Goal: Information Seeking & Learning: Check status

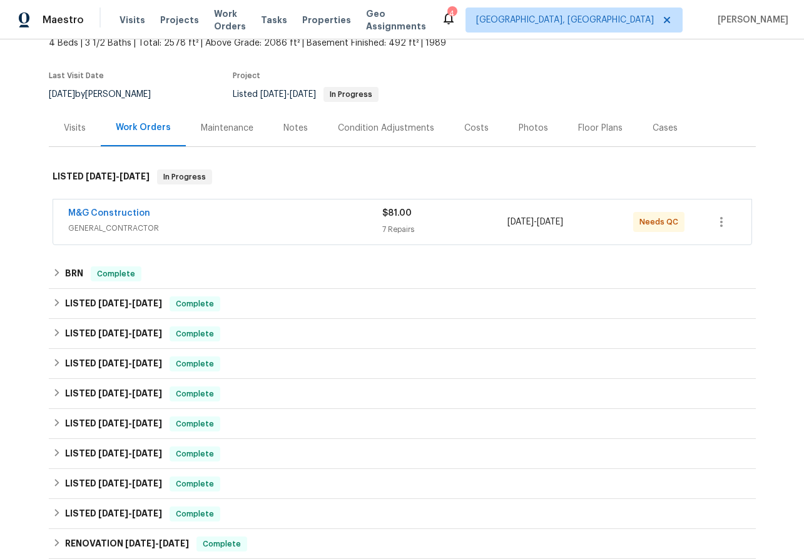
scroll to position [95, 0]
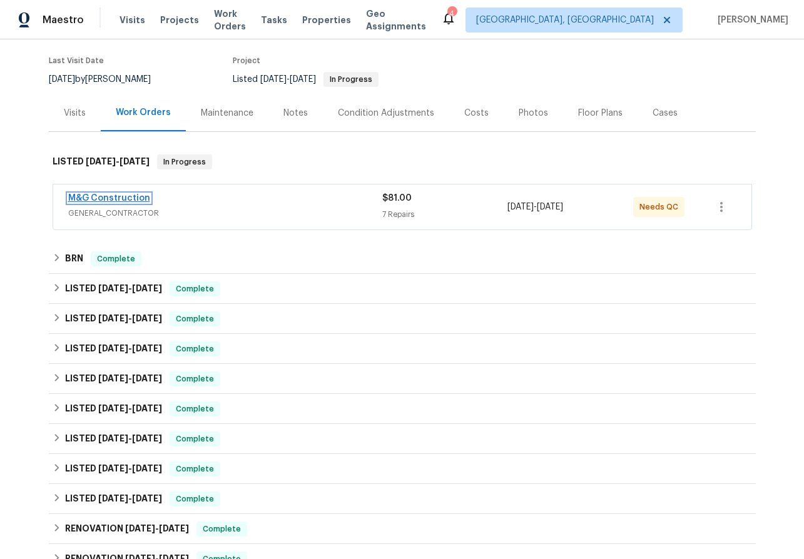
click at [104, 195] on link "M&G Construction" at bounding box center [109, 198] width 82 height 9
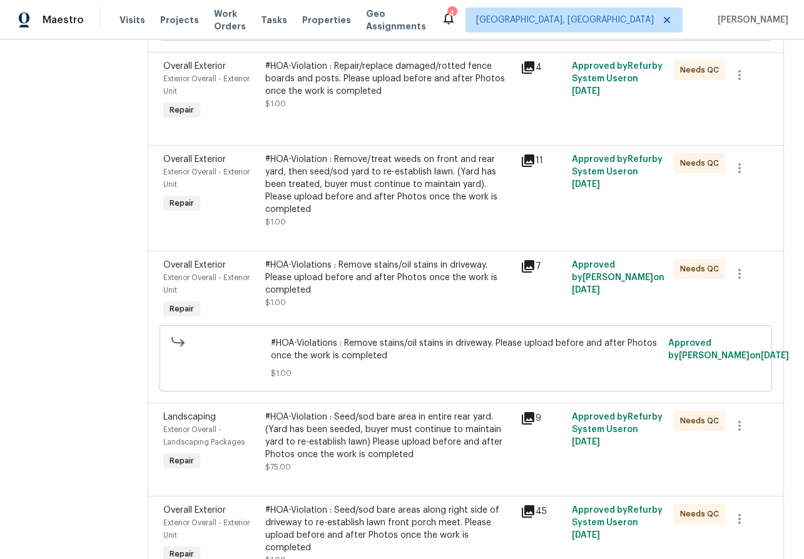
scroll to position [465, 0]
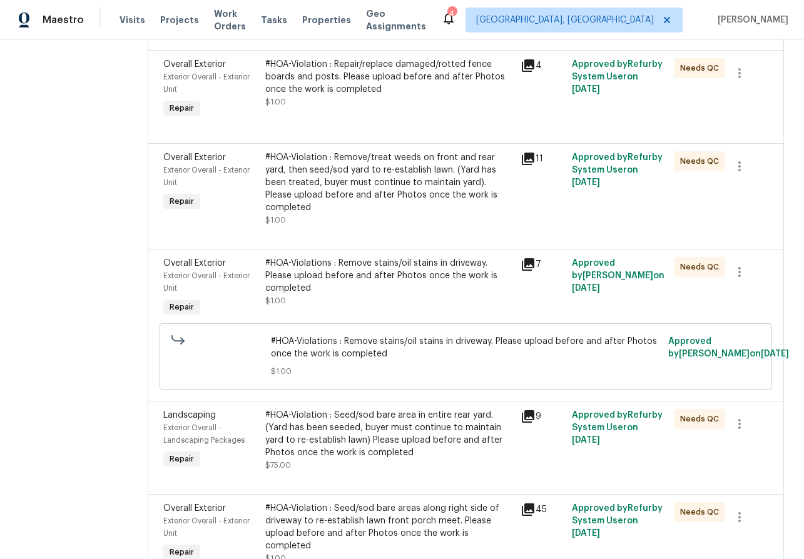
click at [532, 257] on icon at bounding box center [527, 264] width 15 height 15
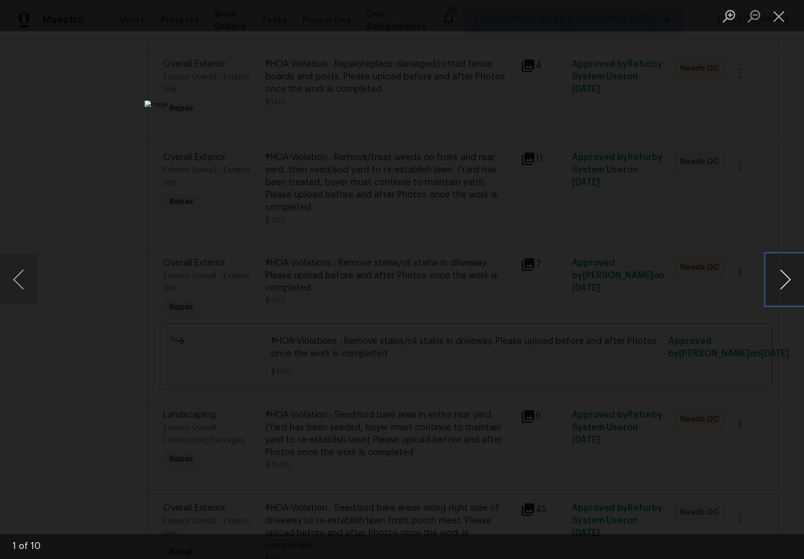
click at [788, 288] on button "Next image" at bounding box center [785, 280] width 38 height 50
click at [788, 286] on button "Next image" at bounding box center [785, 280] width 38 height 50
click at [787, 282] on button "Next image" at bounding box center [785, 280] width 38 height 50
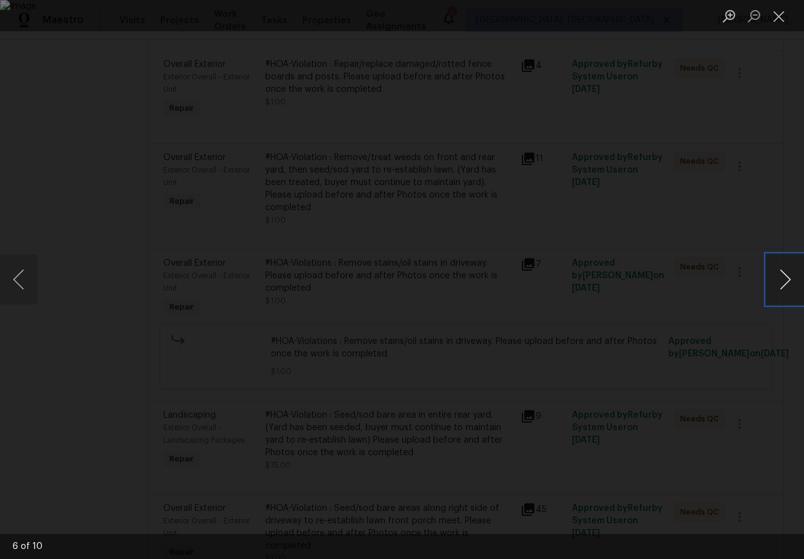
click at [787, 282] on button "Next image" at bounding box center [785, 280] width 38 height 50
click at [772, 17] on button "Close lightbox" at bounding box center [778, 16] width 25 height 22
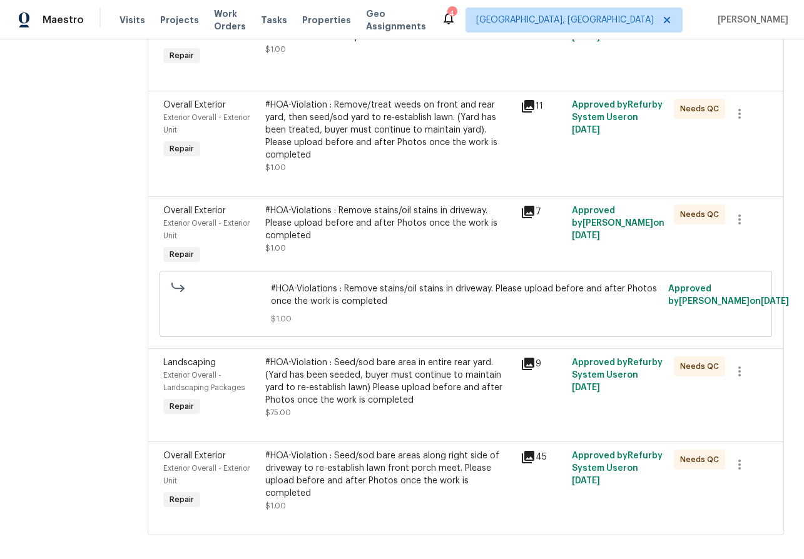
scroll to position [517, 0]
click at [528, 358] on icon at bounding box center [528, 364] width 13 height 13
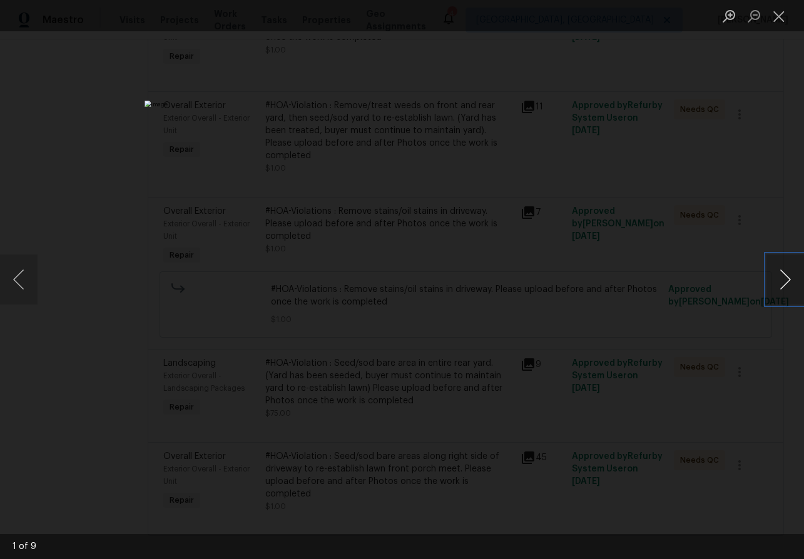
click at [783, 274] on button "Next image" at bounding box center [785, 280] width 38 height 50
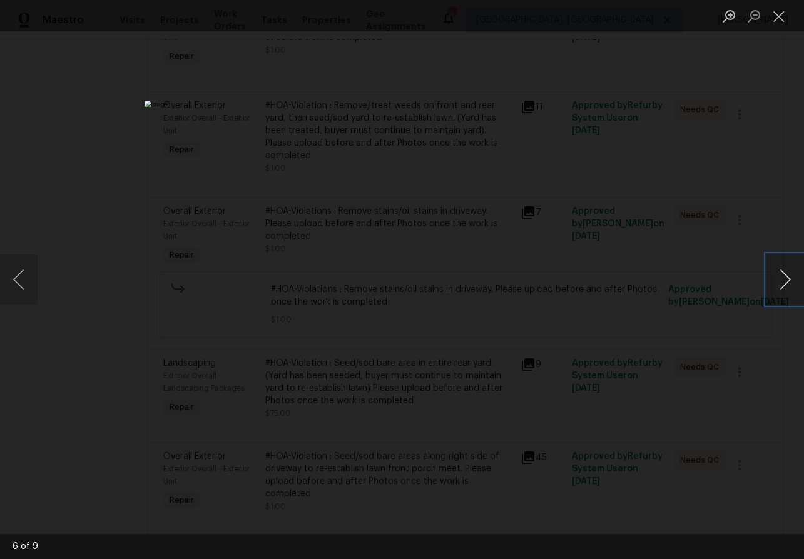
click at [783, 274] on button "Next image" at bounding box center [785, 280] width 38 height 50
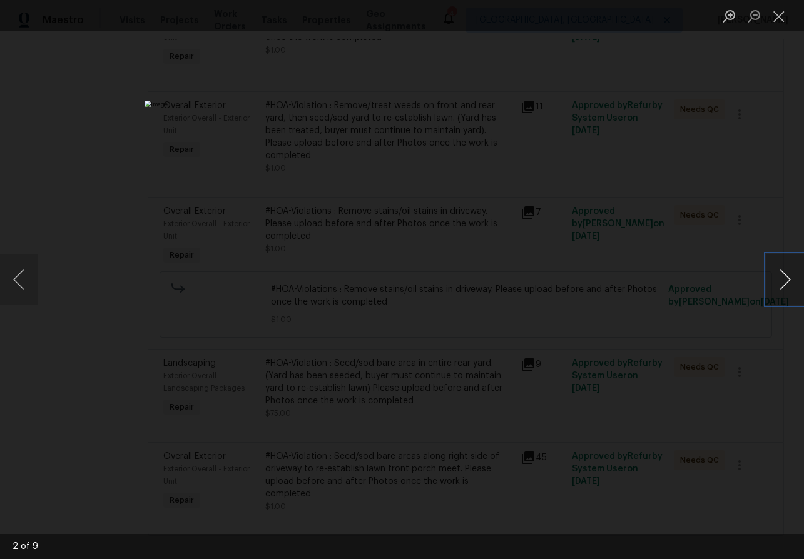
click at [783, 274] on button "Next image" at bounding box center [785, 280] width 38 height 50
click at [779, 13] on button "Close lightbox" at bounding box center [778, 16] width 25 height 22
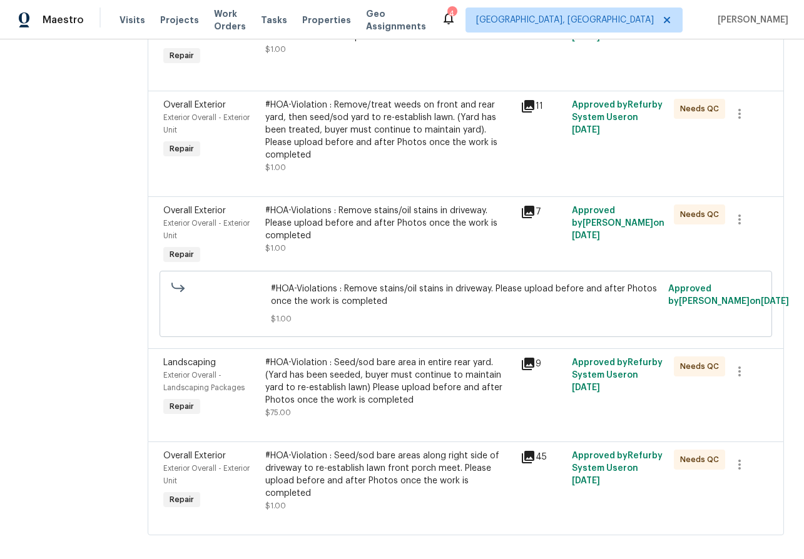
scroll to position [515, 0]
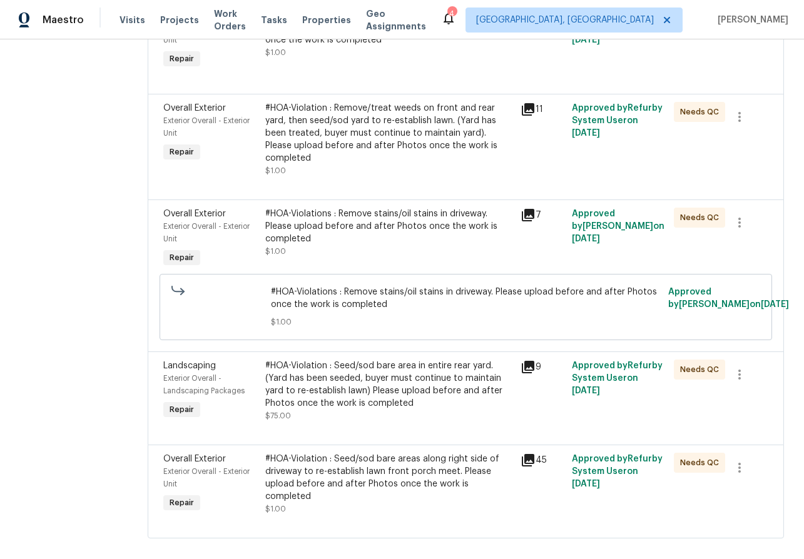
click at [532, 453] on icon at bounding box center [527, 460] width 15 height 15
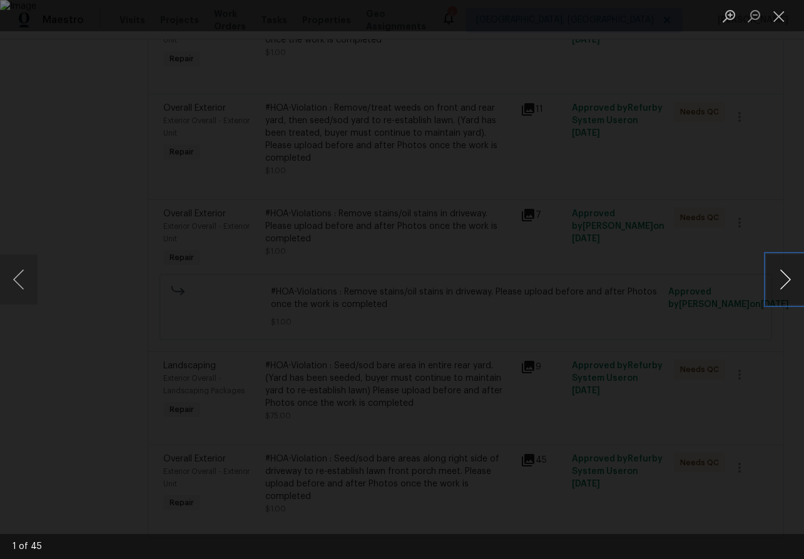
click at [779, 273] on button "Next image" at bounding box center [785, 280] width 38 height 50
click at [777, 17] on button "Close lightbox" at bounding box center [778, 16] width 25 height 22
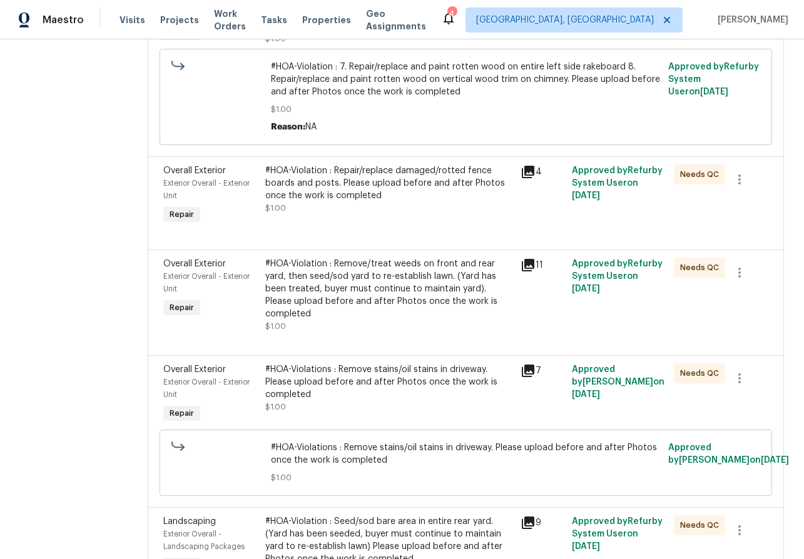
scroll to position [348, 0]
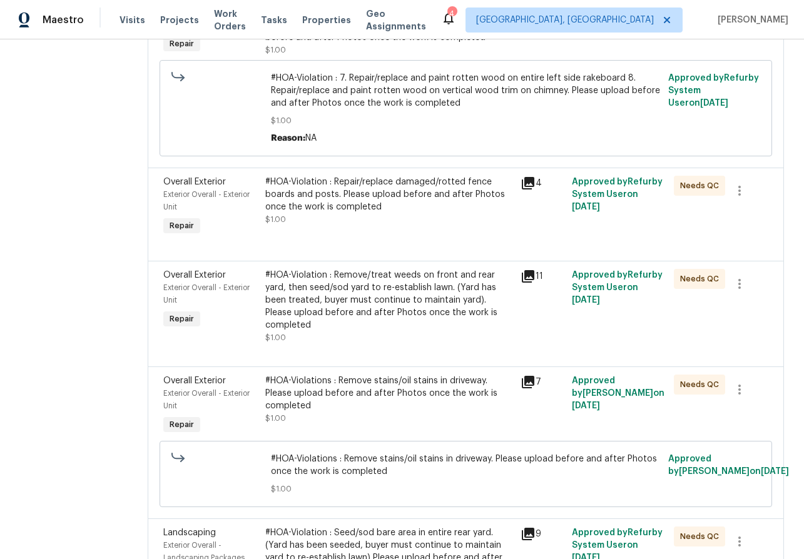
click at [525, 181] on icon at bounding box center [528, 183] width 13 height 13
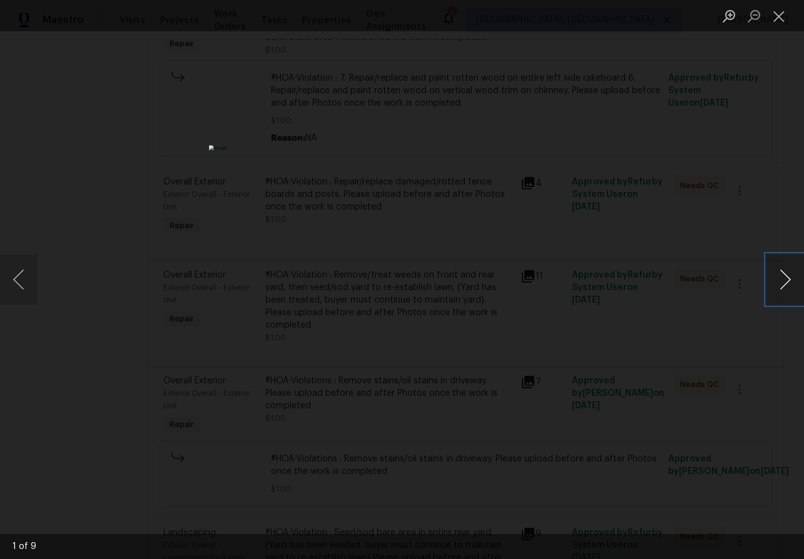
click at [790, 275] on button "Next image" at bounding box center [785, 280] width 38 height 50
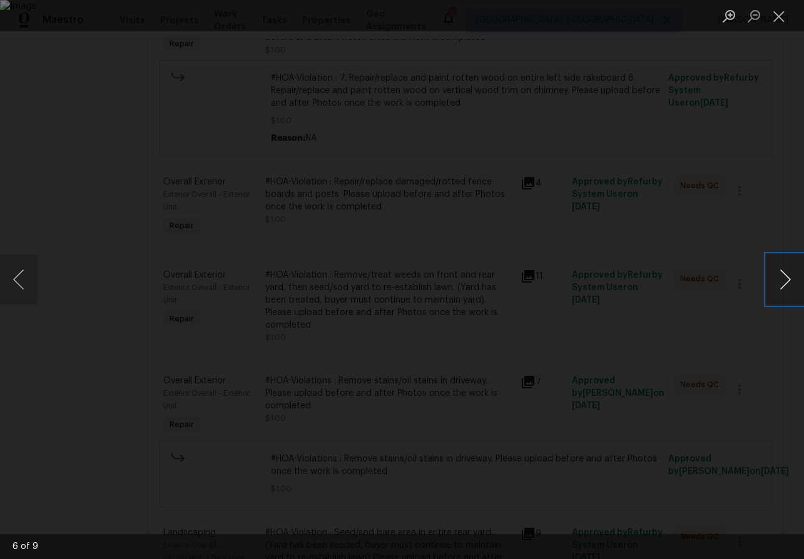
click at [790, 275] on button "Next image" at bounding box center [785, 280] width 38 height 50
click at [776, 24] on button "Close lightbox" at bounding box center [778, 16] width 25 height 22
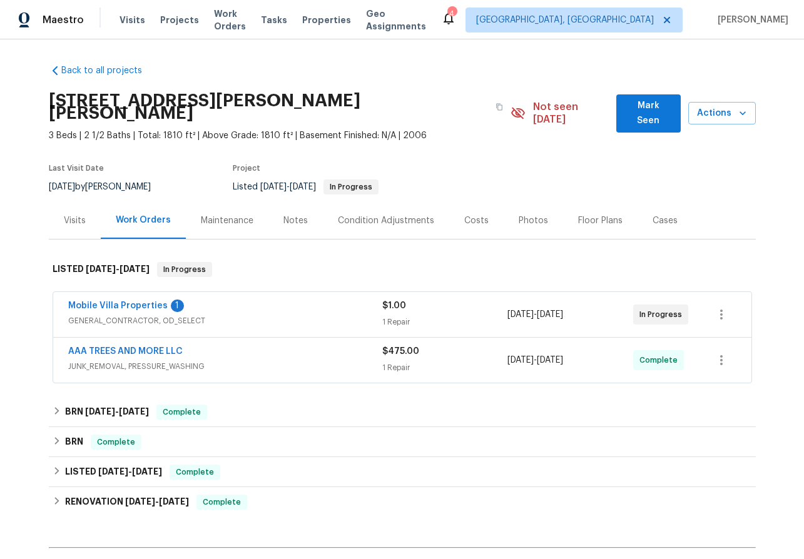
scroll to position [137, 0]
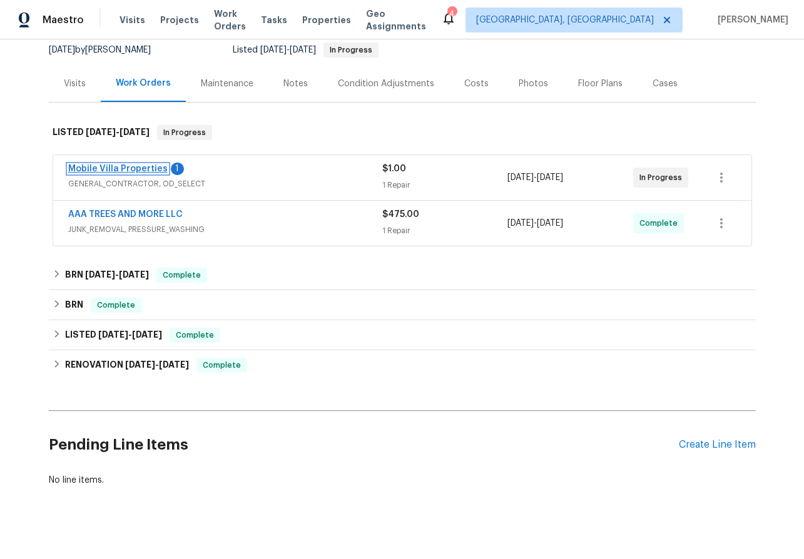
click at [111, 165] on link "Mobile Villa Properties" at bounding box center [117, 169] width 99 height 9
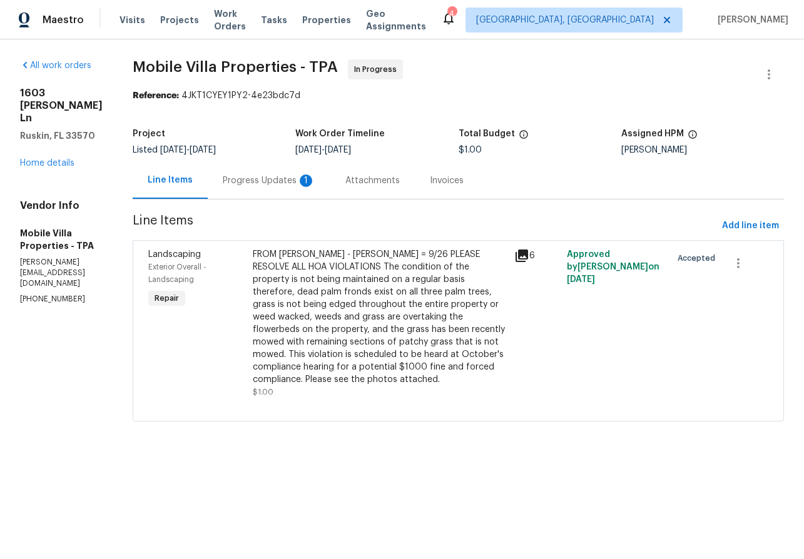
click at [515, 254] on icon at bounding box center [521, 256] width 13 height 13
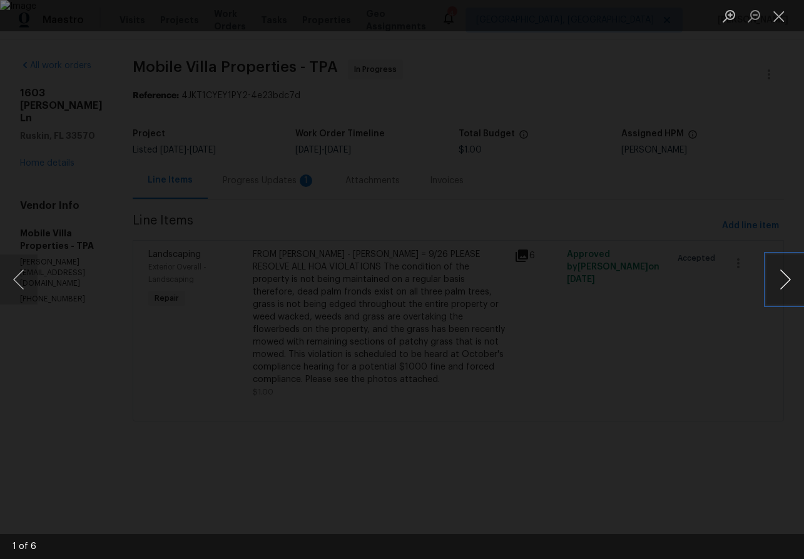
click at [788, 274] on button "Next image" at bounding box center [785, 280] width 38 height 50
click at [786, 15] on button "Close lightbox" at bounding box center [778, 16] width 25 height 22
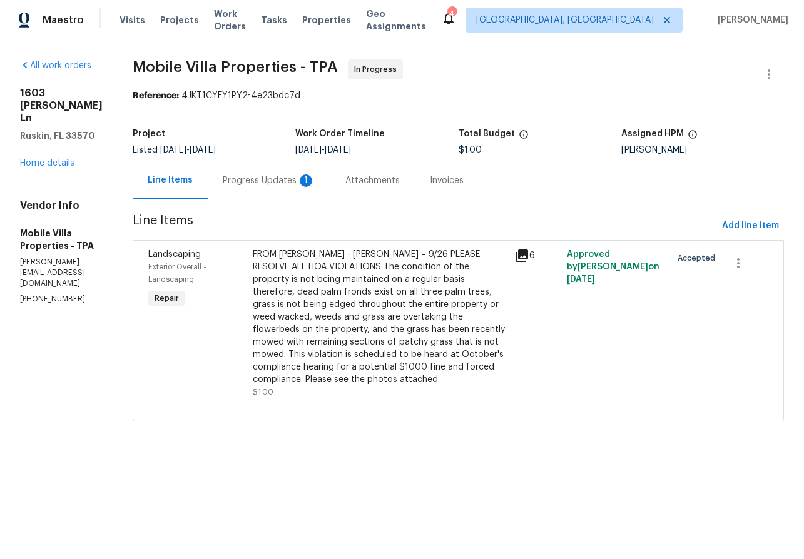
click at [223, 181] on div "Progress Updates 1" at bounding box center [269, 181] width 93 height 13
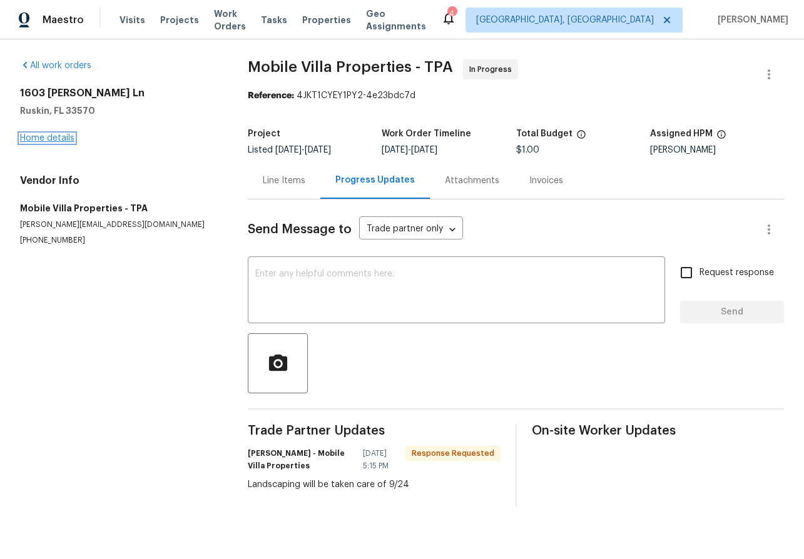
click at [49, 139] on link "Home details" at bounding box center [47, 138] width 54 height 9
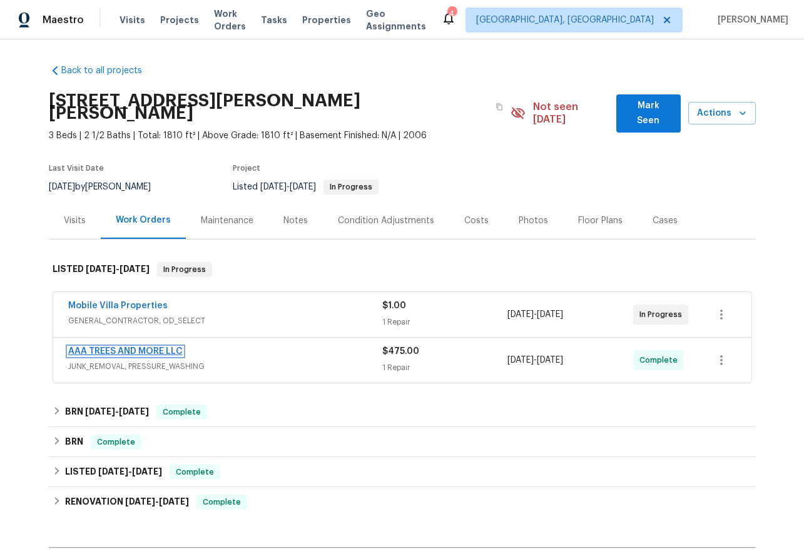
click at [124, 347] on link "AAA TREES AND MORE LLC" at bounding box center [125, 351] width 114 height 9
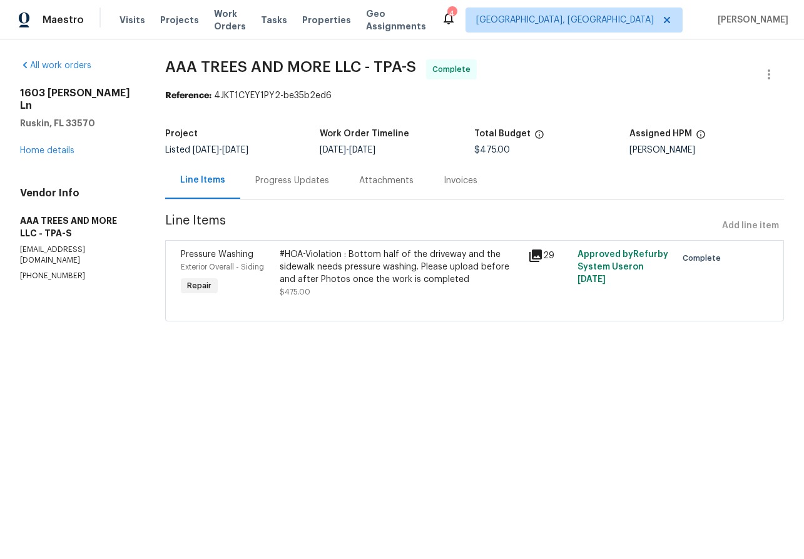
click at [539, 258] on icon at bounding box center [535, 255] width 15 height 15
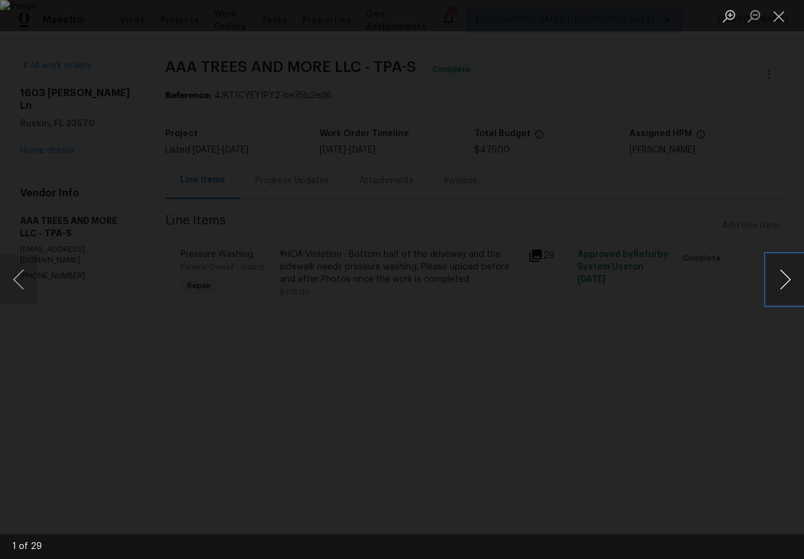
click at [786, 277] on button "Next image" at bounding box center [785, 280] width 38 height 50
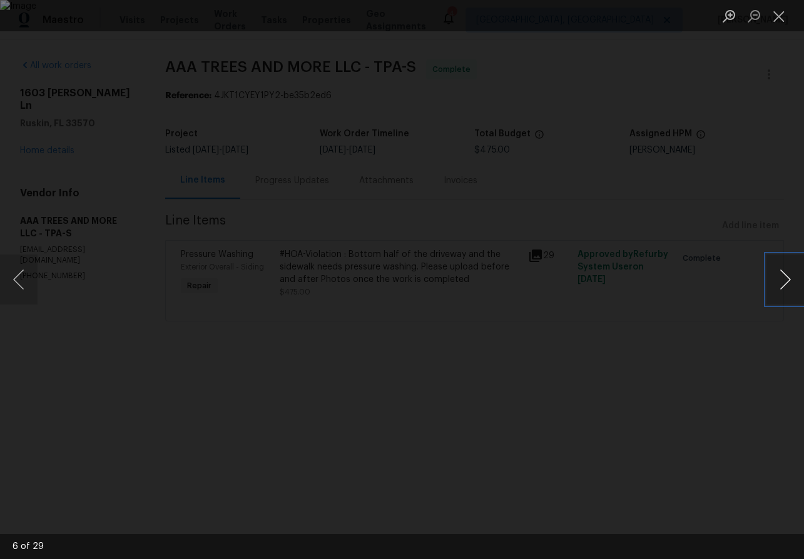
click at [786, 277] on button "Next image" at bounding box center [785, 280] width 38 height 50
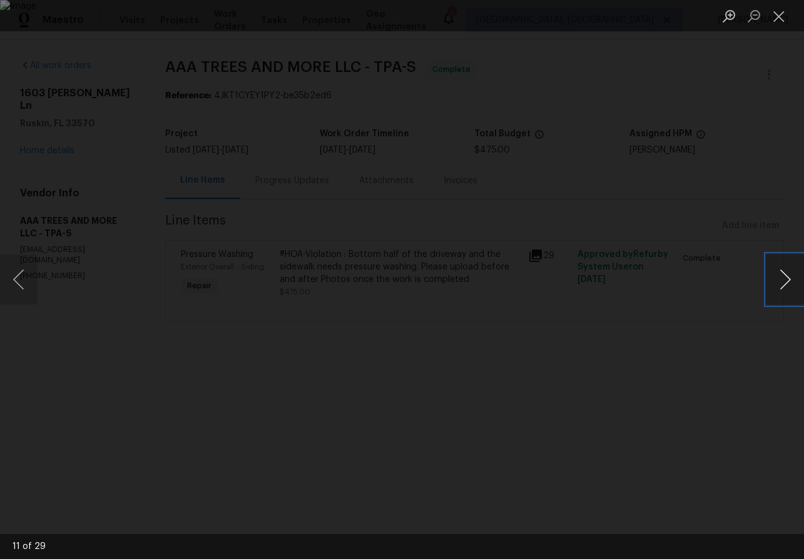
click at [786, 277] on button "Next image" at bounding box center [785, 280] width 38 height 50
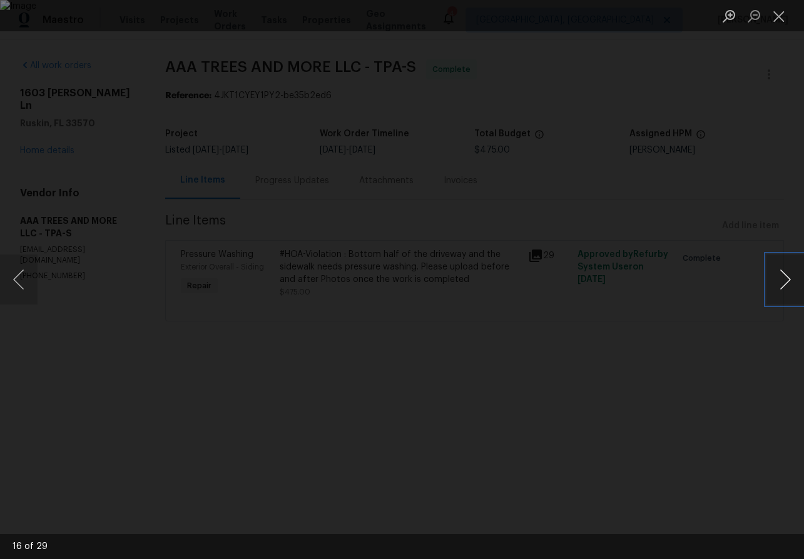
click at [786, 277] on button "Next image" at bounding box center [785, 280] width 38 height 50
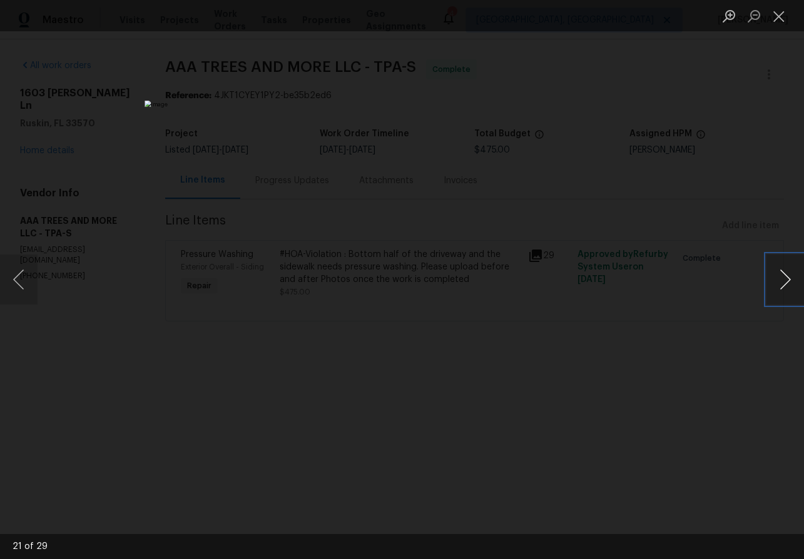
click at [786, 277] on button "Next image" at bounding box center [785, 280] width 38 height 50
click at [784, 10] on button "Close lightbox" at bounding box center [778, 16] width 25 height 22
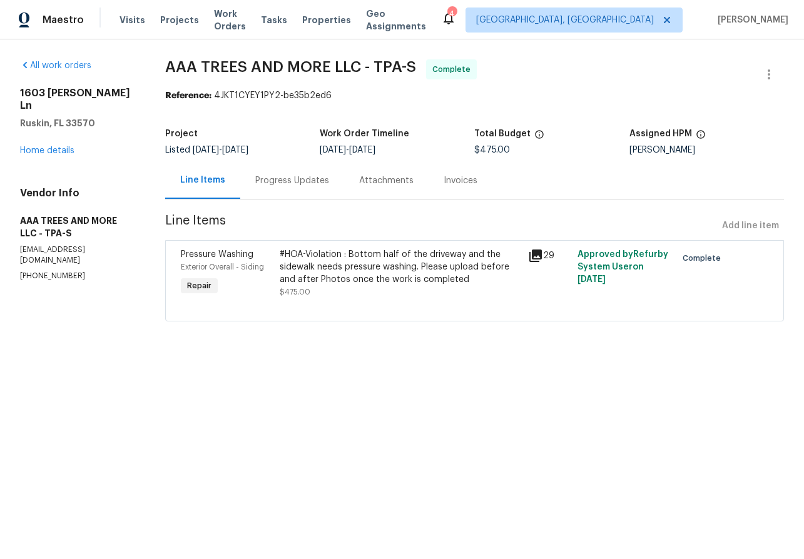
click at [316, 176] on div "Progress Updates" at bounding box center [292, 181] width 74 height 13
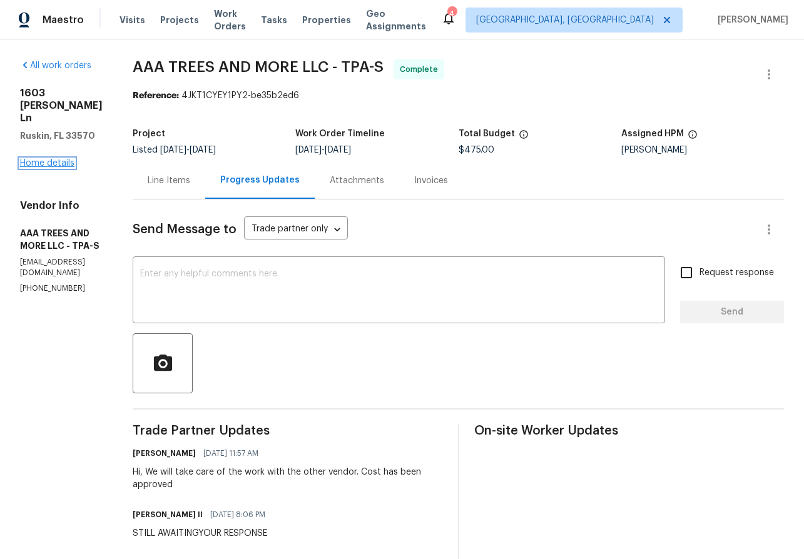
click at [56, 159] on link "Home details" at bounding box center [47, 163] width 54 height 9
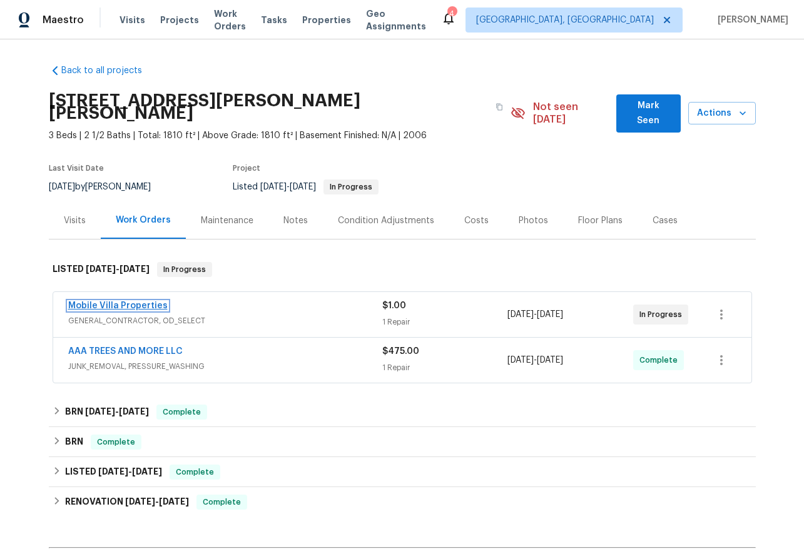
click at [133, 301] on link "Mobile Villa Properties" at bounding box center [117, 305] width 99 height 9
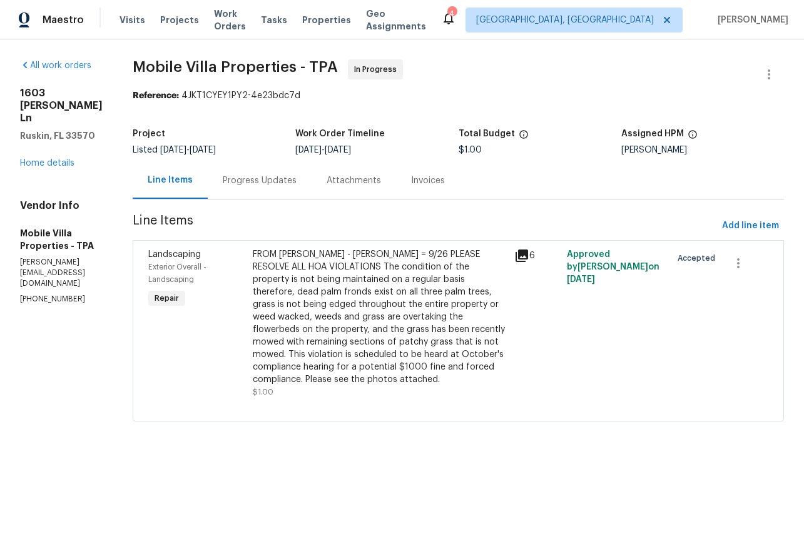
click at [36, 170] on div "[STREET_ADDRESS][PERSON_NAME][PERSON_NAME] Home details" at bounding box center [61, 128] width 83 height 83
click at [41, 168] on link "Home details" at bounding box center [47, 163] width 54 height 9
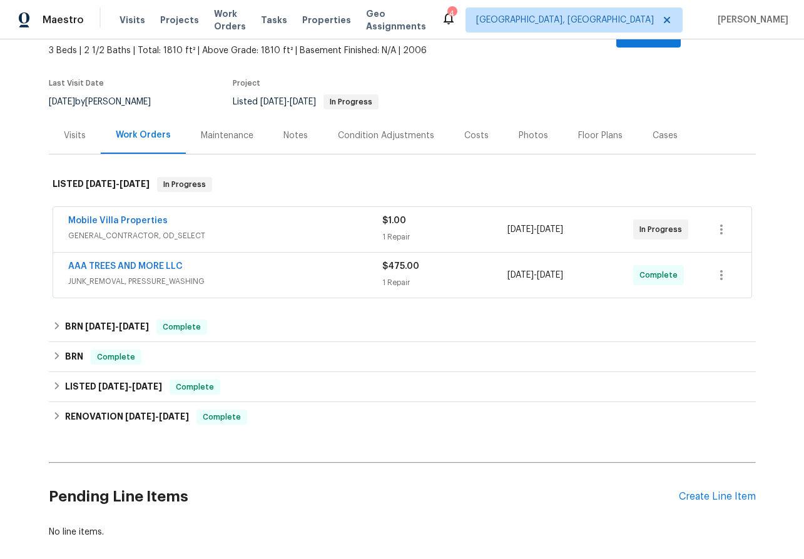
scroll to position [84, 0]
click at [124, 263] on link "AAA TREES AND MORE LLC" at bounding box center [125, 267] width 114 height 9
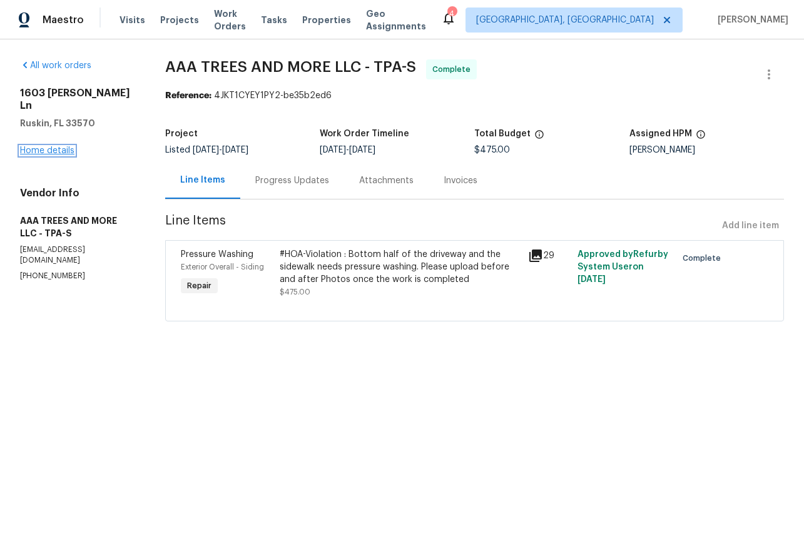
click at [48, 146] on link "Home details" at bounding box center [47, 150] width 54 height 9
